Goal: Task Accomplishment & Management: Manage account settings

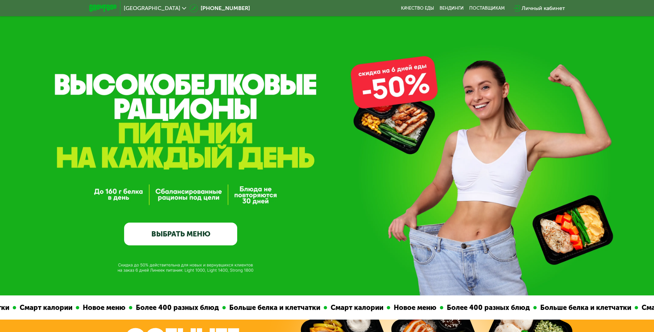
click at [547, 8] on div "Личный кабинет" at bounding box center [543, 8] width 43 height 8
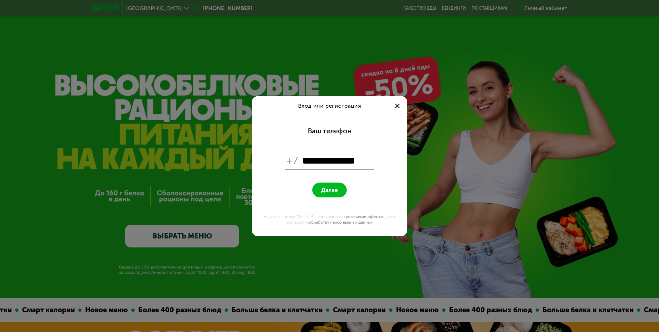
type input "**********"
click at [328, 187] on span "Далее" at bounding box center [329, 189] width 17 height 7
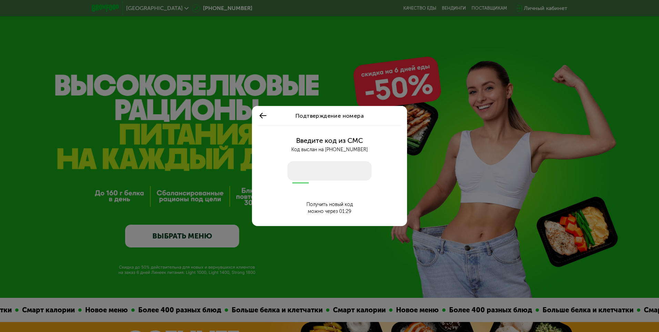
click at [320, 173] on input "number" at bounding box center [329, 170] width 84 height 19
type input "****"
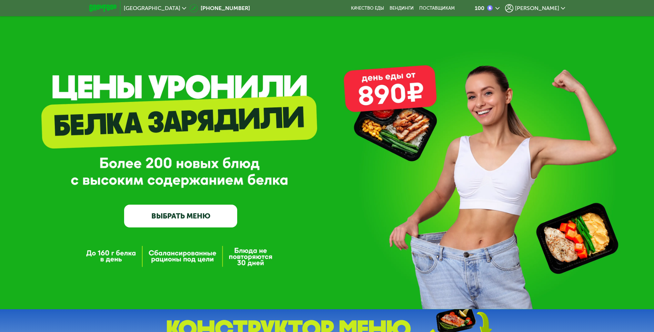
click at [543, 8] on span "[PERSON_NAME]" at bounding box center [537, 9] width 44 height 6
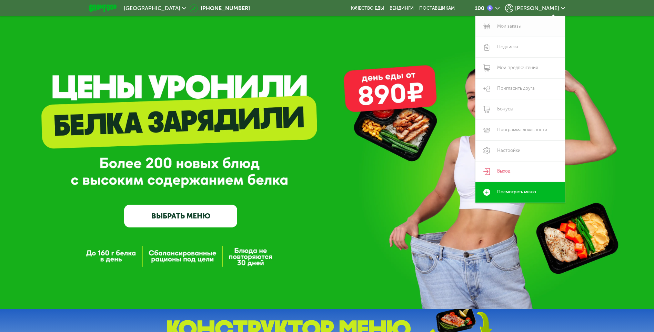
click at [514, 24] on link "Мои заказы" at bounding box center [520, 26] width 90 height 21
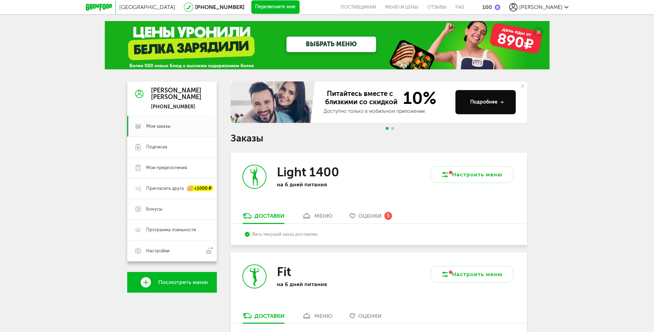
click at [384, 214] on div "Оценки 5" at bounding box center [375, 216] width 34 height 8
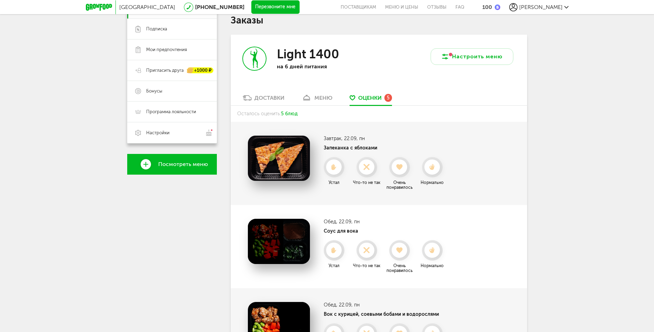
scroll to position [90, 0]
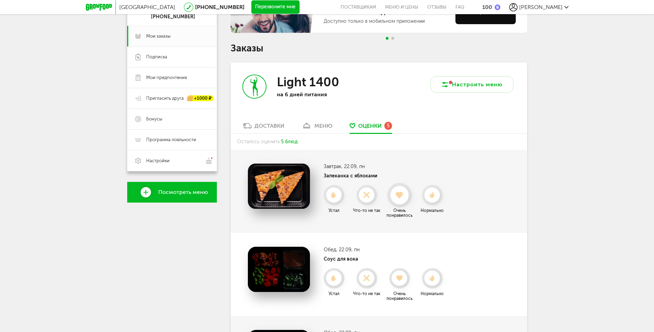
click at [400, 193] on use at bounding box center [400, 194] width 8 height 7
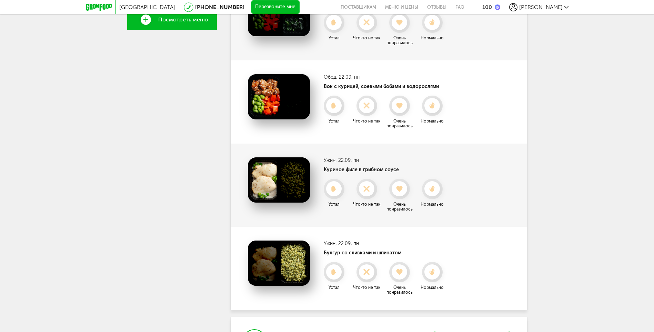
scroll to position [297, 0]
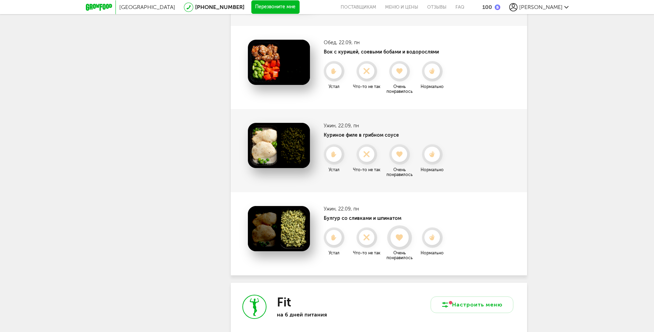
click at [404, 238] on icon at bounding box center [399, 238] width 18 height 8
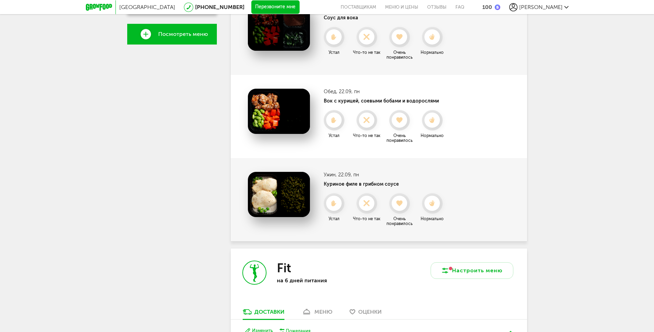
scroll to position [228, 0]
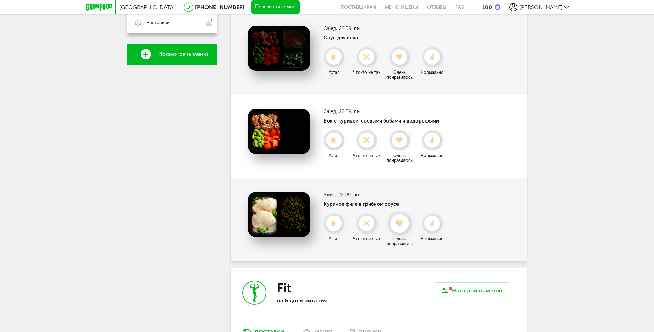
click at [401, 231] on div at bounding box center [399, 223] width 18 height 18
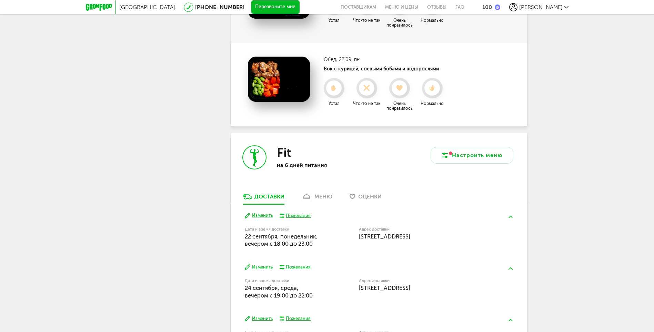
scroll to position [297, 0]
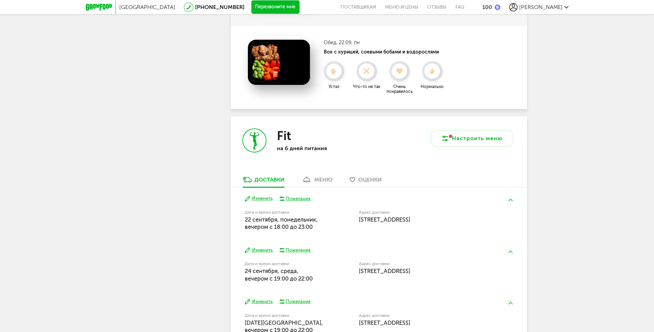
click at [269, 198] on button "Изменить" at bounding box center [259, 198] width 28 height 7
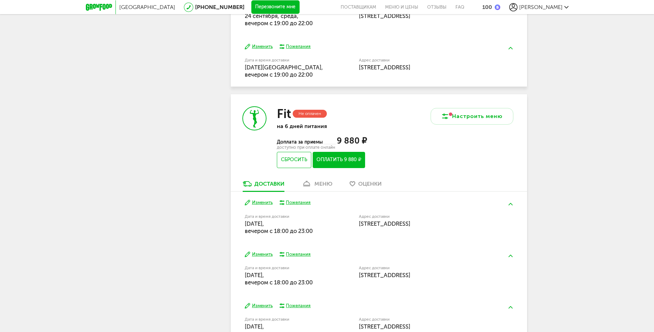
scroll to position [607, 0]
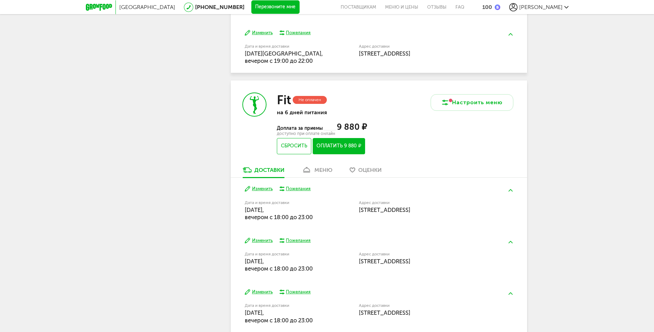
click at [320, 168] on div "меню" at bounding box center [323, 169] width 18 height 7
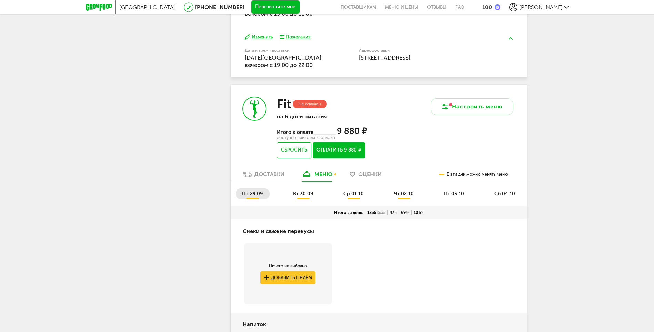
scroll to position [565, 0]
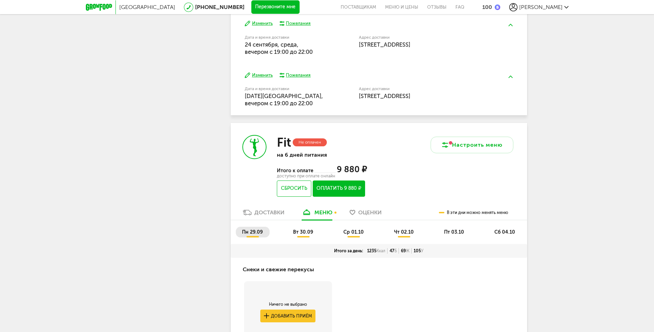
click at [302, 234] on span "вт 30.09" at bounding box center [303, 232] width 20 height 6
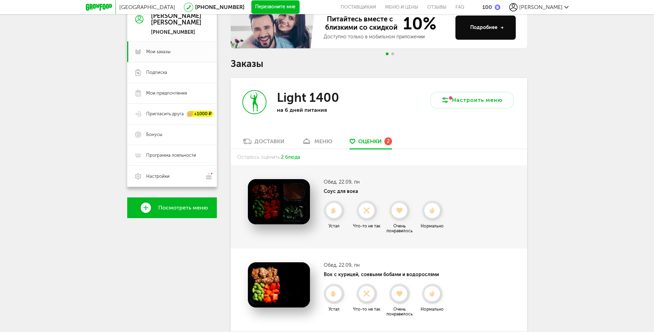
scroll to position [0, 0]
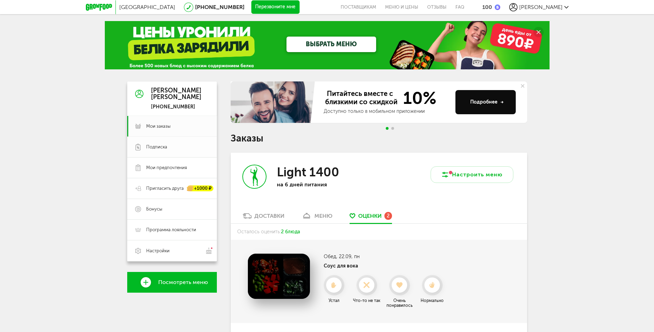
click at [159, 147] on span "Подписка" at bounding box center [156, 147] width 21 height 6
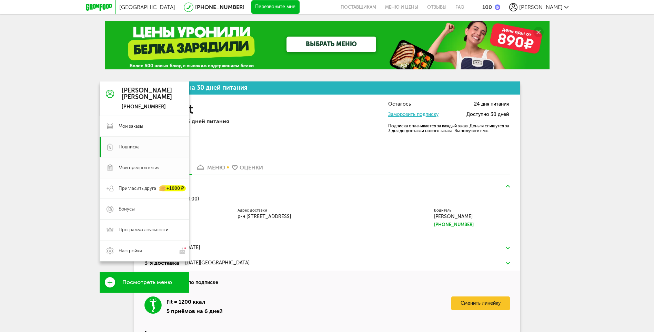
click at [140, 168] on span "Мои предпочтения" at bounding box center [139, 167] width 41 height 6
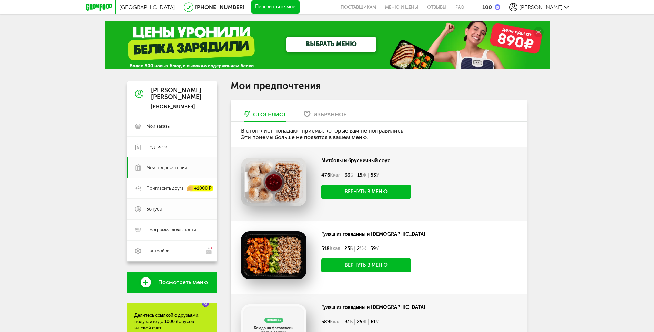
click at [158, 210] on span "Бонусы" at bounding box center [154, 209] width 16 height 6
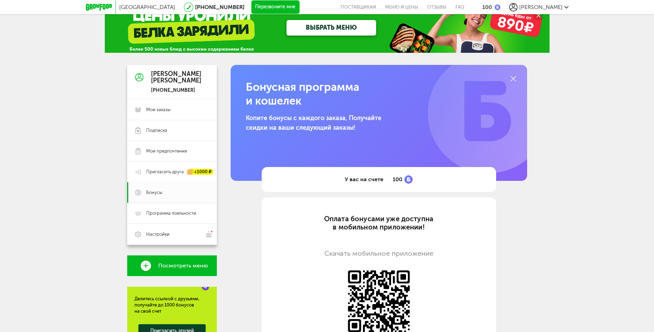
scroll to position [13, 0]
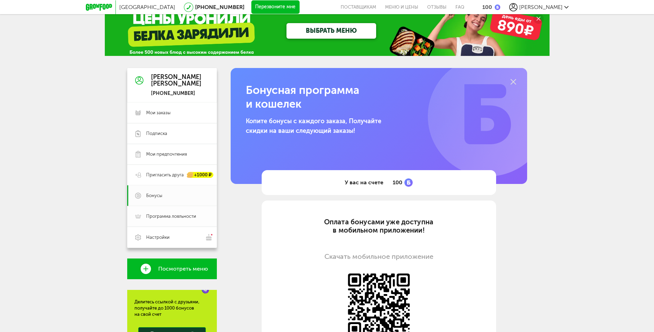
click at [170, 217] on span "Программа лояльности" at bounding box center [171, 216] width 50 height 6
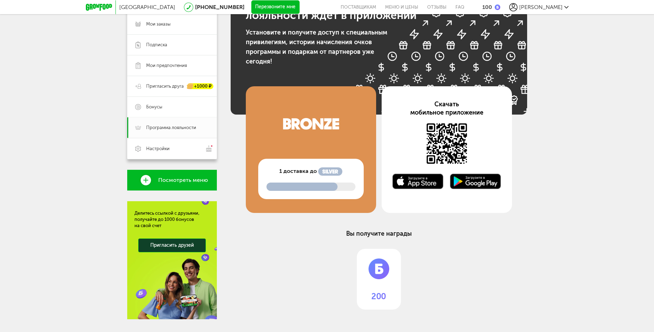
scroll to position [117, 0]
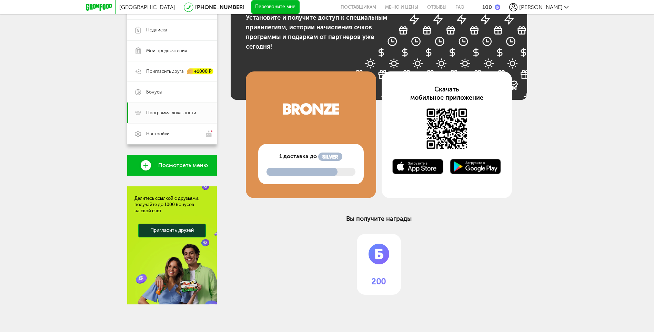
click at [380, 257] on img at bounding box center [379, 252] width 44 height 37
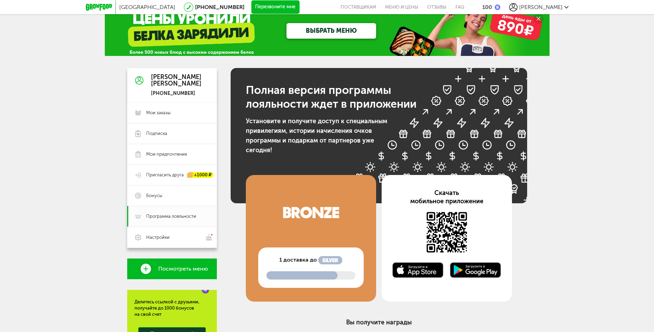
scroll to position [0, 0]
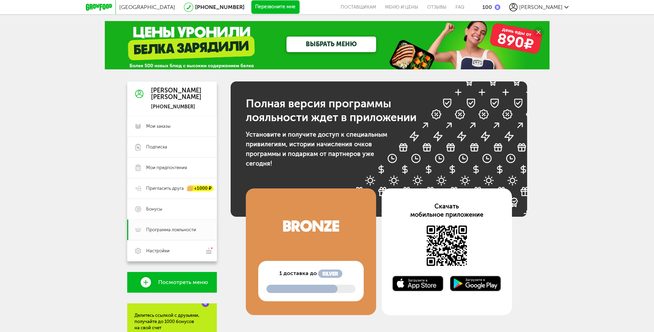
click at [551, 9] on span "[PERSON_NAME]" at bounding box center [540, 7] width 43 height 7
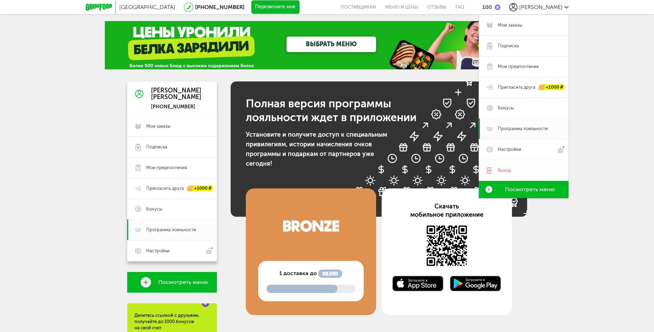
click at [513, 173] on span "Выход" at bounding box center [529, 170] width 63 height 6
